Goal: Task Accomplishment & Management: Complete application form

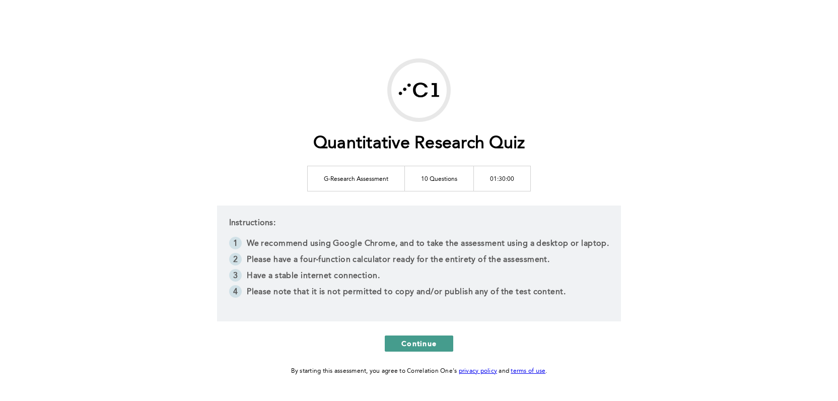
click at [409, 343] on span "Continue" at bounding box center [418, 344] width 35 height 10
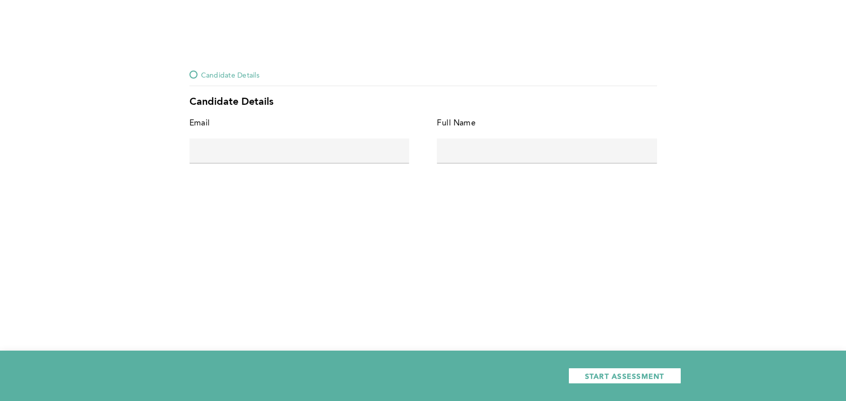
click at [334, 150] on input "text" at bounding box center [299, 151] width 220 height 24
type input "[PERSON_NAME][EMAIL_ADDRESS][PERSON_NAME][PERSON_NAME][DOMAIN_NAME]"
type input "[PERSON_NAME]"
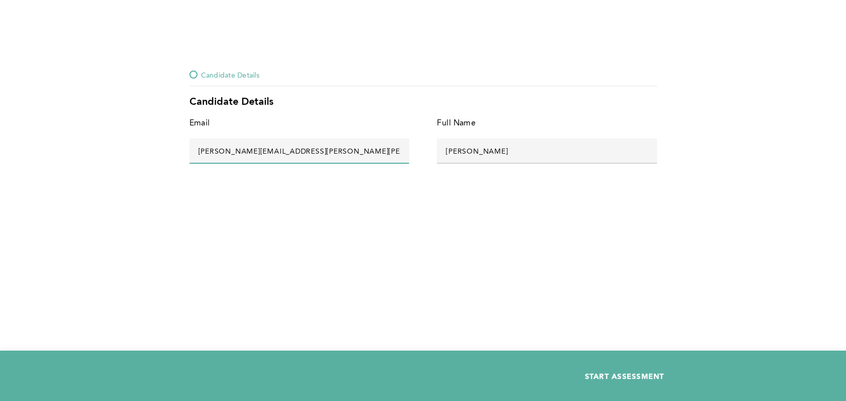
click at [606, 374] on span "START ASSESSMENT" at bounding box center [625, 376] width 80 height 10
